Goal: Task Accomplishment & Management: Manage account settings

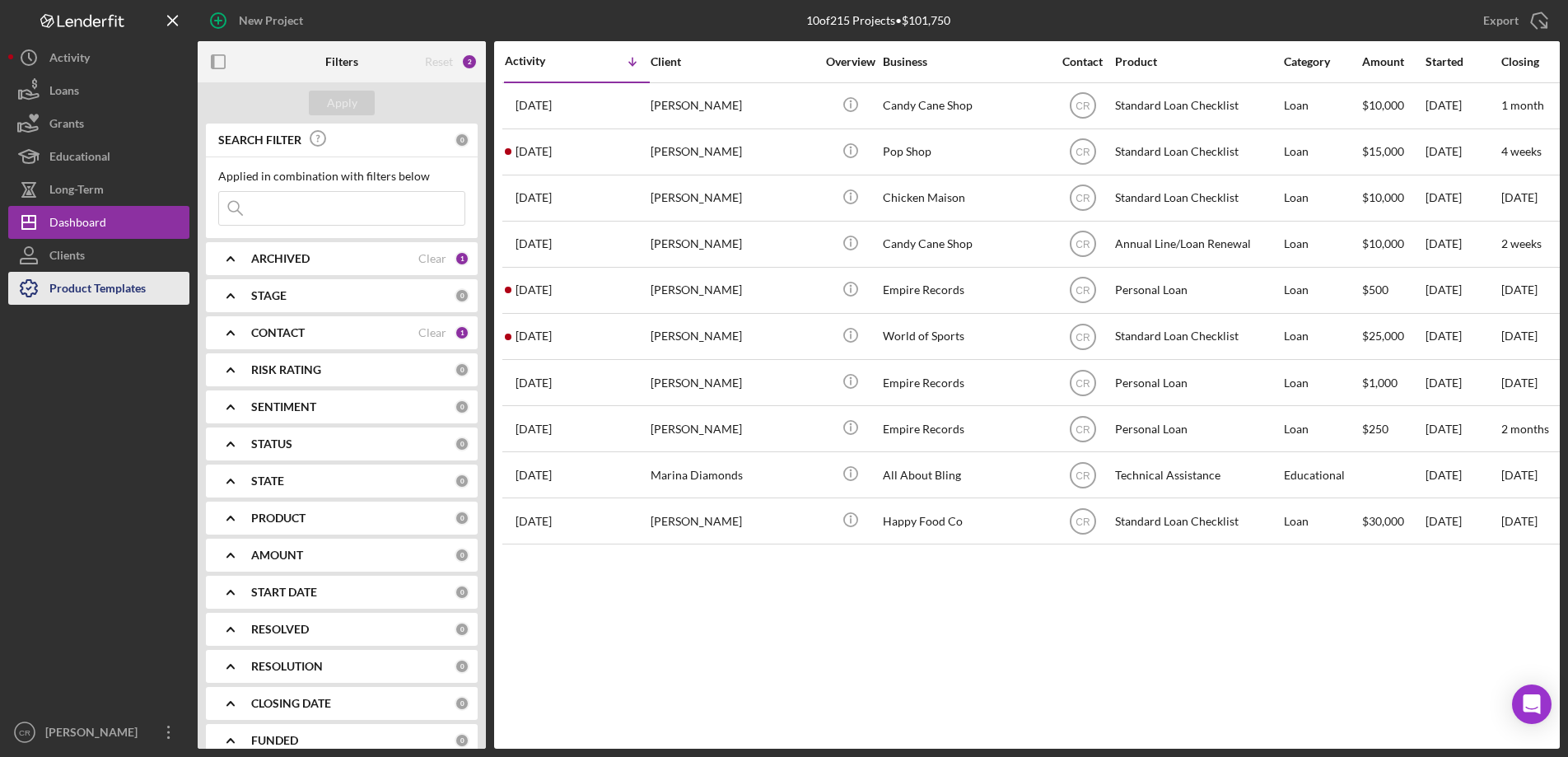
click at [129, 281] on div "Product Templates" at bounding box center [98, 290] width 97 height 37
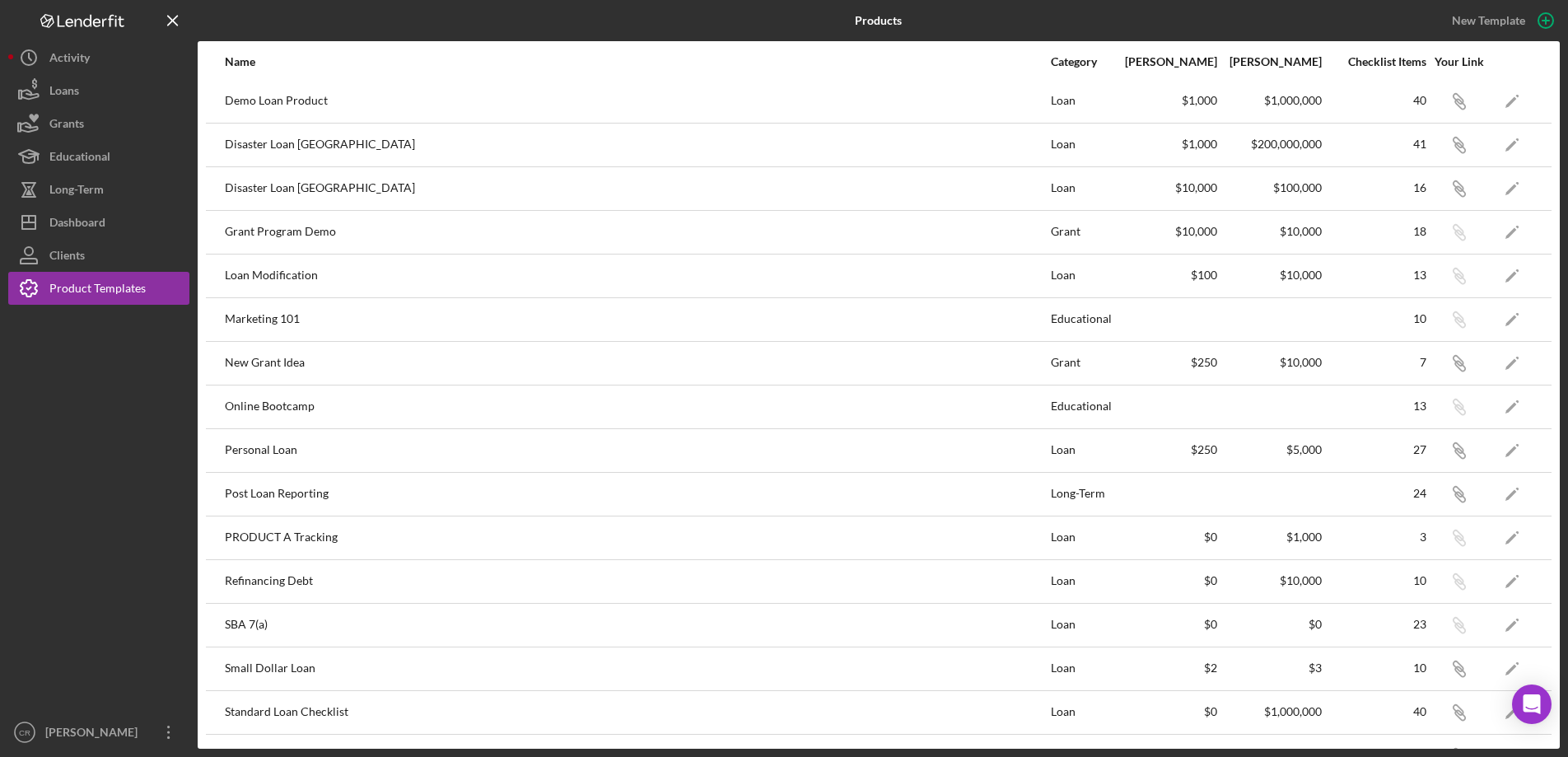
scroll to position [312, 0]
click at [1494, 491] on icon "Icon/Edit" at bounding box center [1513, 491] width 37 height 37
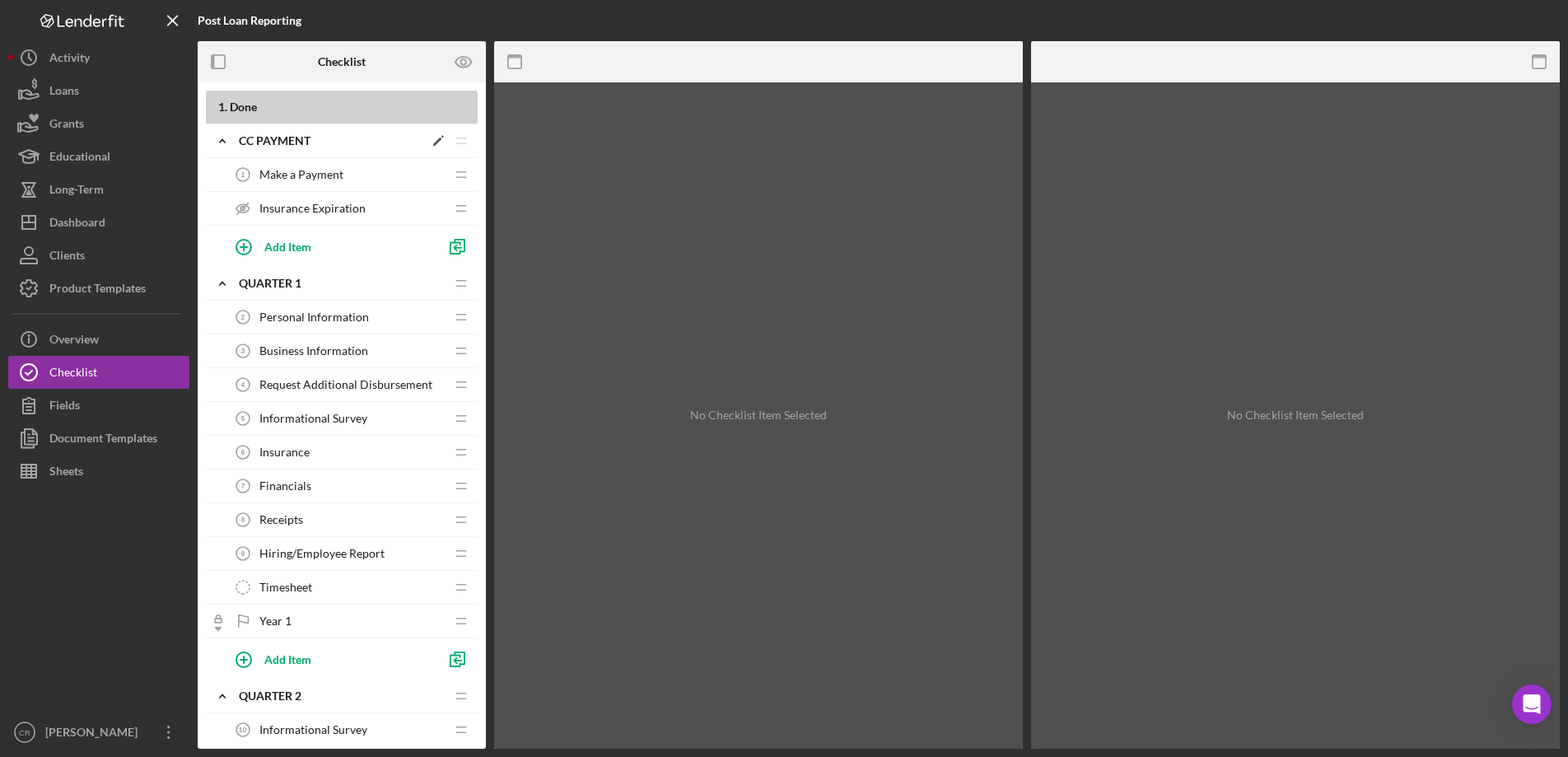
click at [436, 140] on icon "Icon/Edit" at bounding box center [439, 141] width 30 height 30
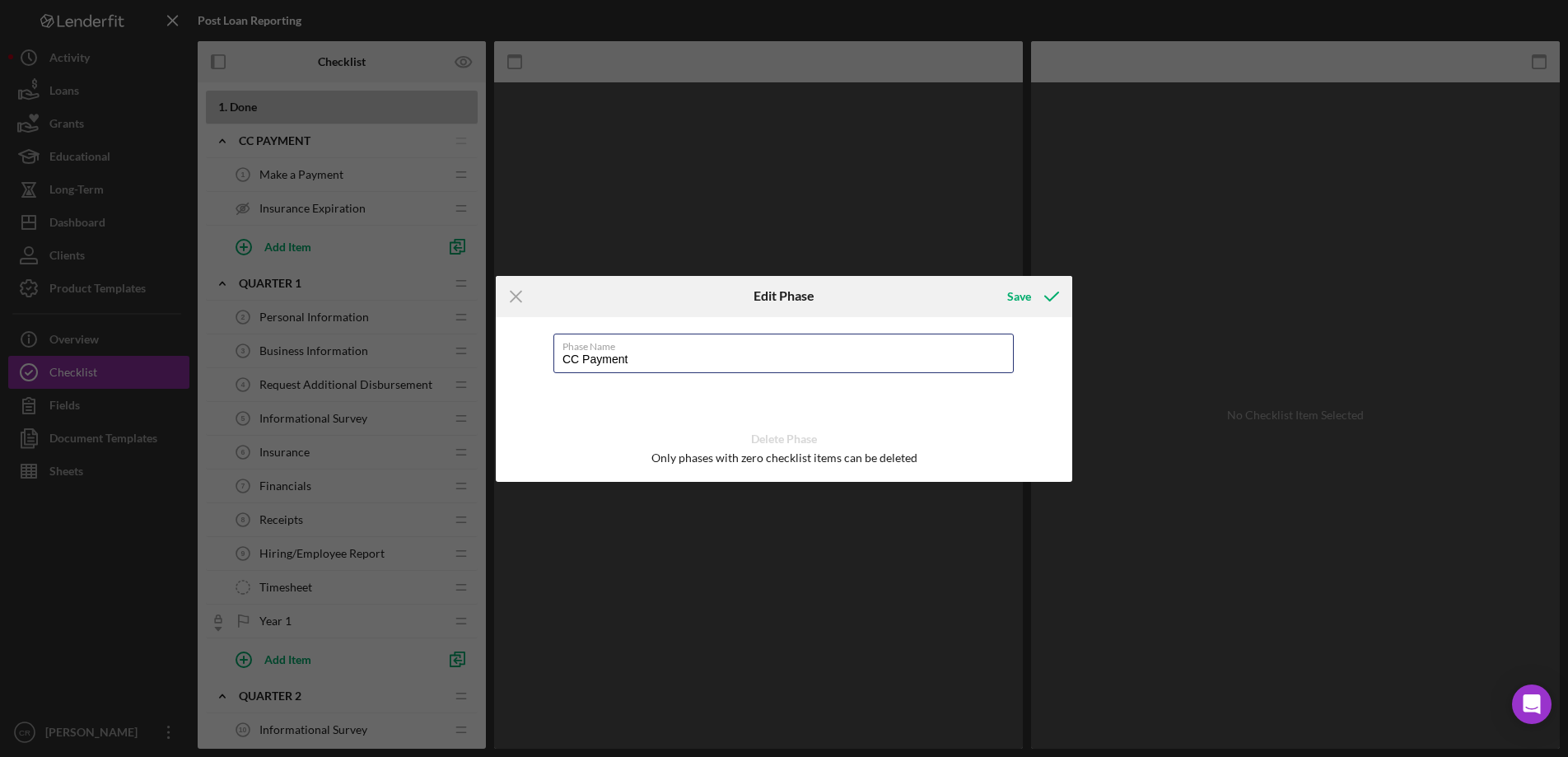
drag, startPoint x: 573, startPoint y: 356, endPoint x: 536, endPoint y: 346, distance: 38.3
click at [536, 346] on div "Phase Name CC Payment Delete Phase Only phases with zero checklist items can be…" at bounding box center [784, 399] width 577 height 164
type input "Payment"
click at [1031, 297] on icon "submit" at bounding box center [1051, 296] width 41 height 41
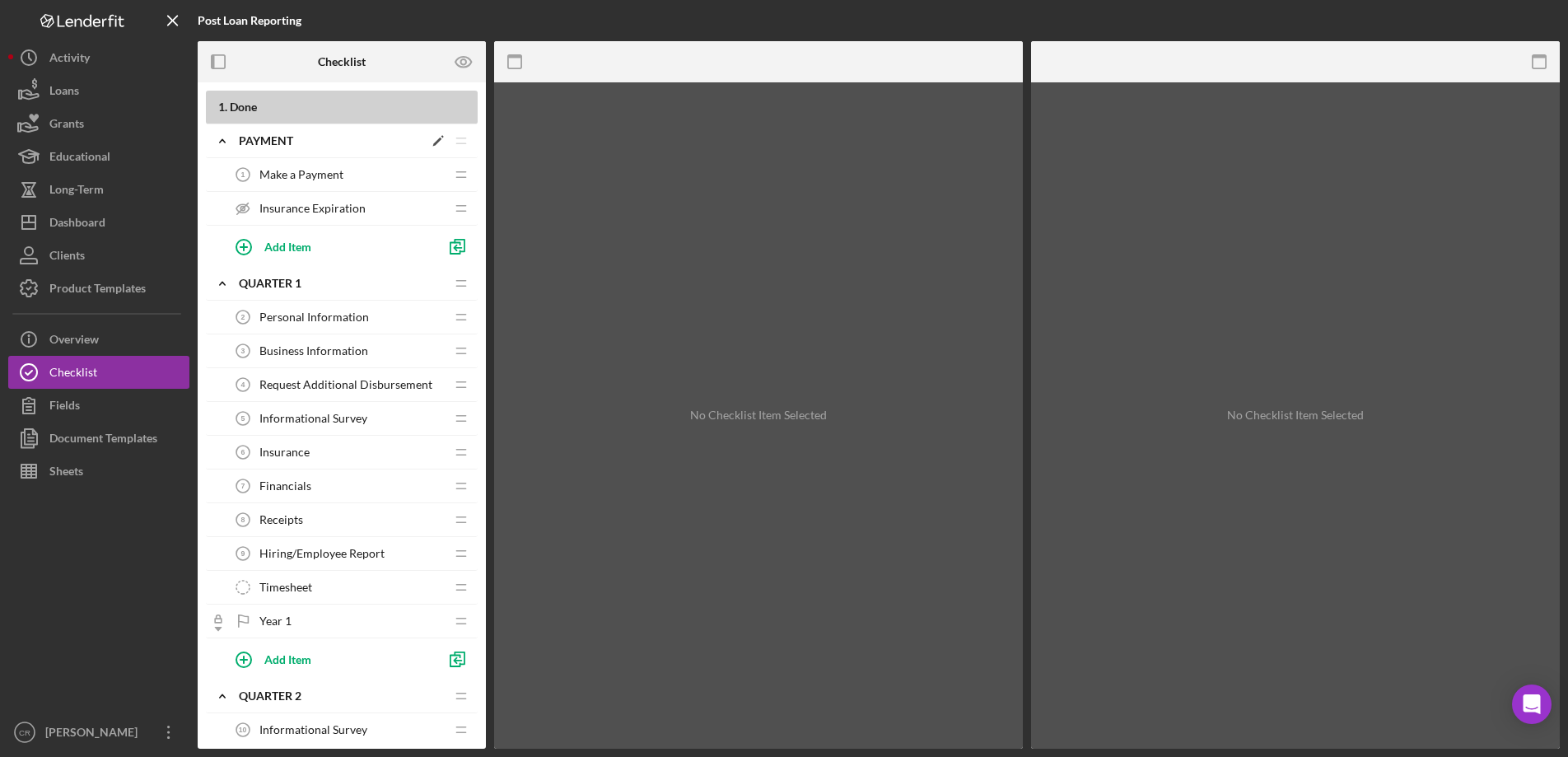
click at [439, 141] on icon "Icon/Edit" at bounding box center [439, 141] width 30 height 30
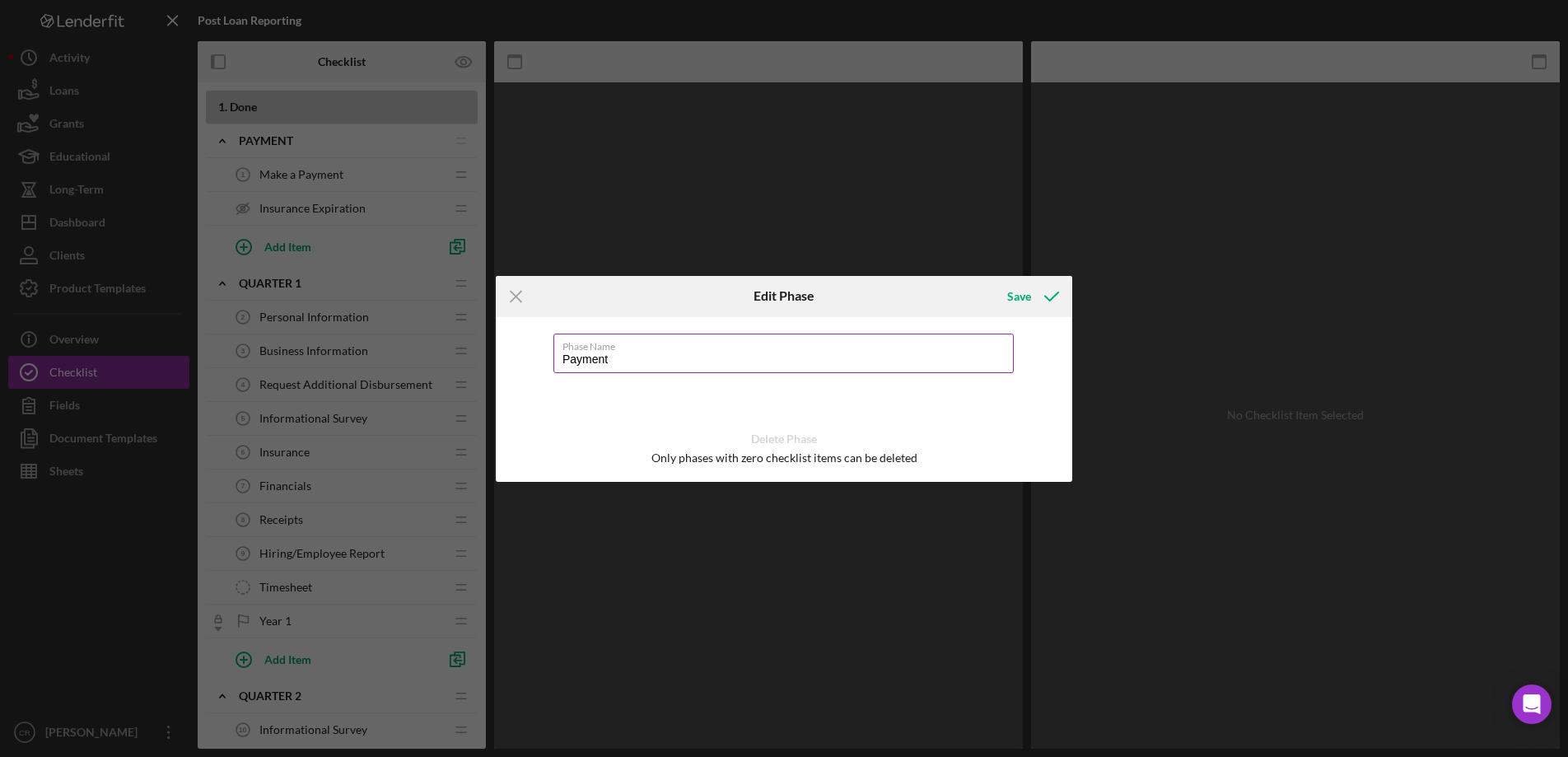
click at [666, 359] on input "Payment" at bounding box center [784, 353] width 461 height 40
type input "Payments"
click at [1015, 296] on div "Save" at bounding box center [1019, 296] width 24 height 33
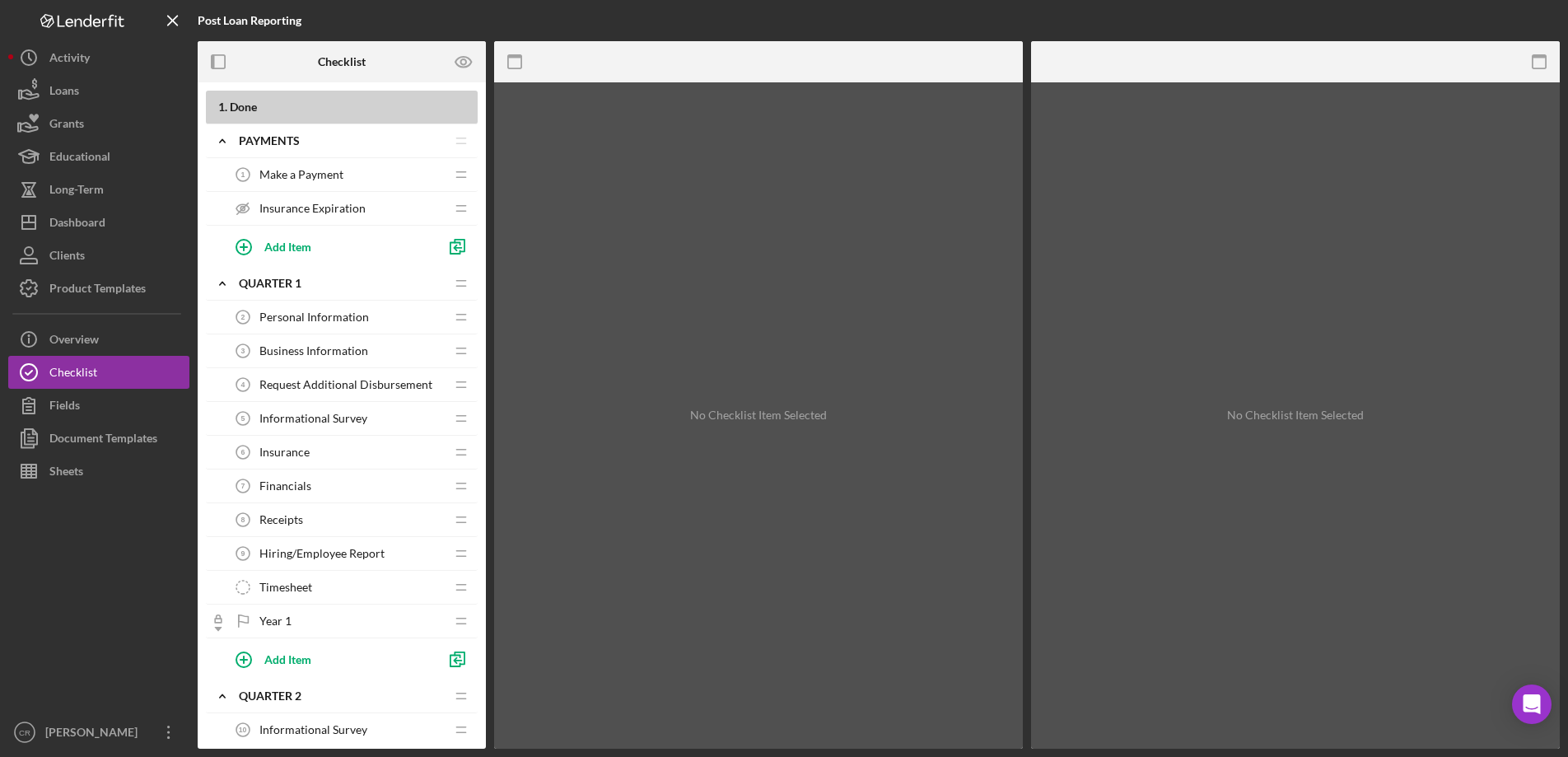
click at [325, 317] on span "Personal Information" at bounding box center [314, 317] width 110 height 13
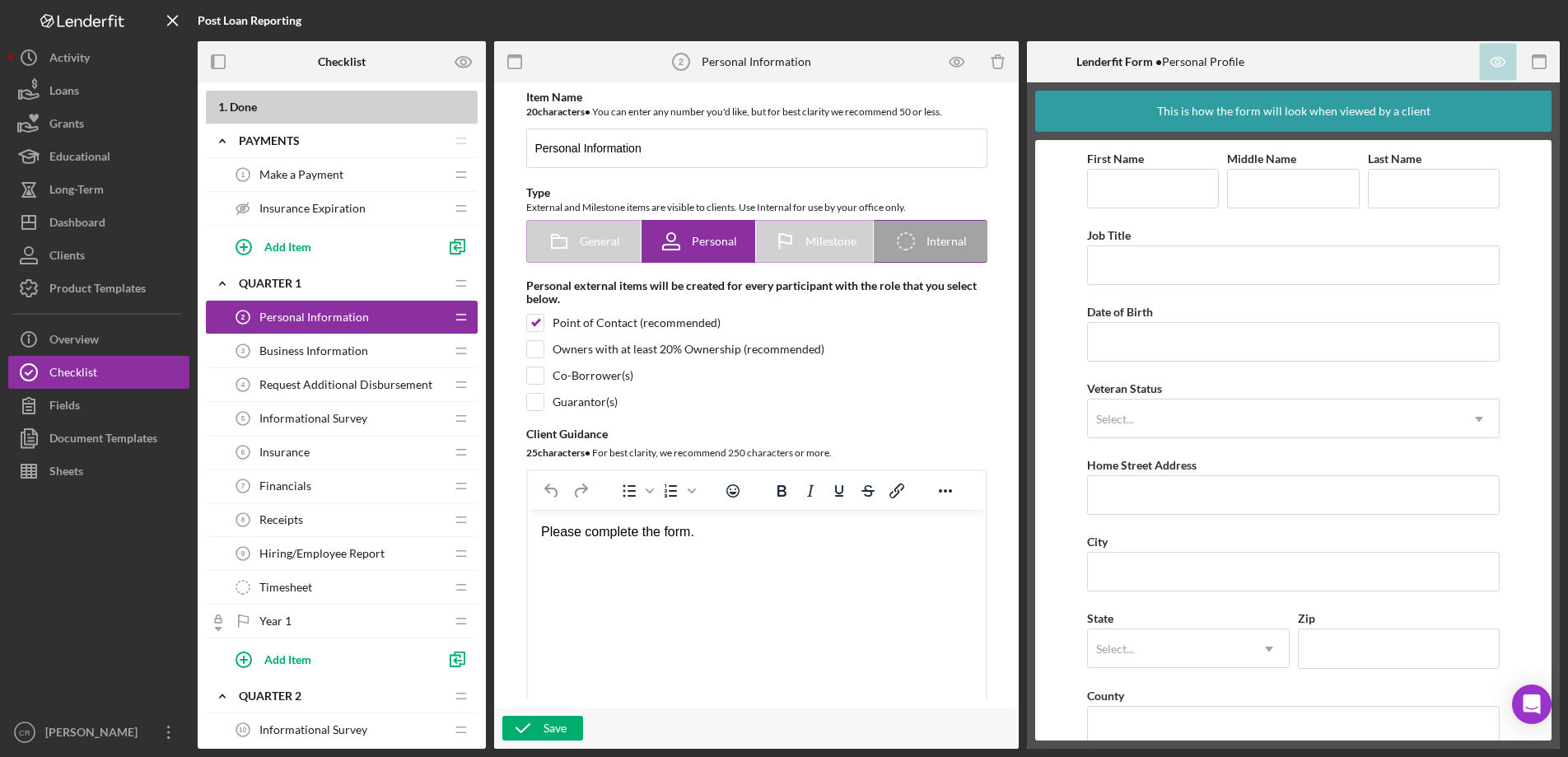
click at [904, 251] on icon "Icon/Checklist Item Internal" at bounding box center [905, 241] width 41 height 41
radio input "false"
radio input "true"
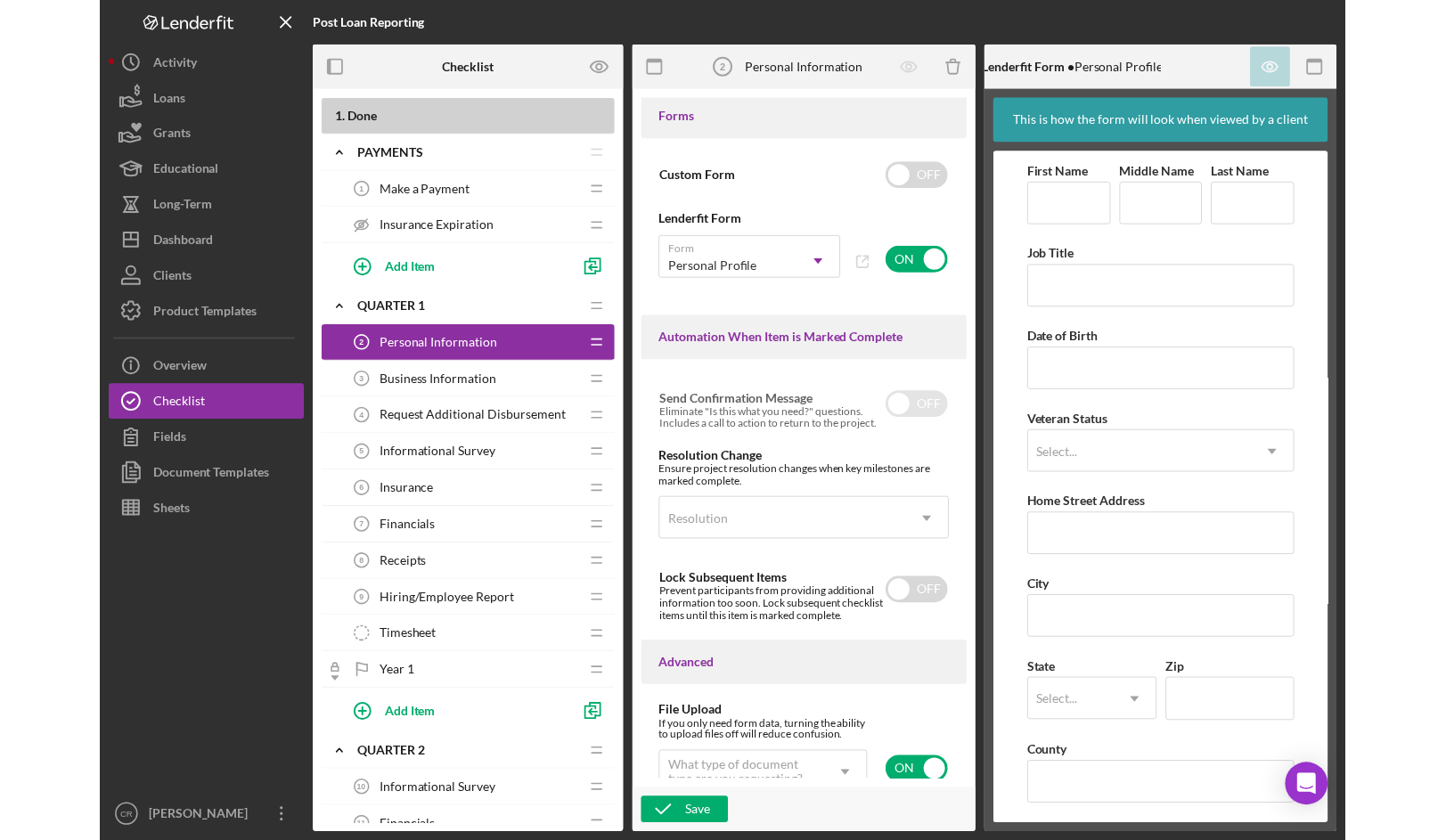
scroll to position [888, 0]
